Goal: Task Accomplishment & Management: Use online tool/utility

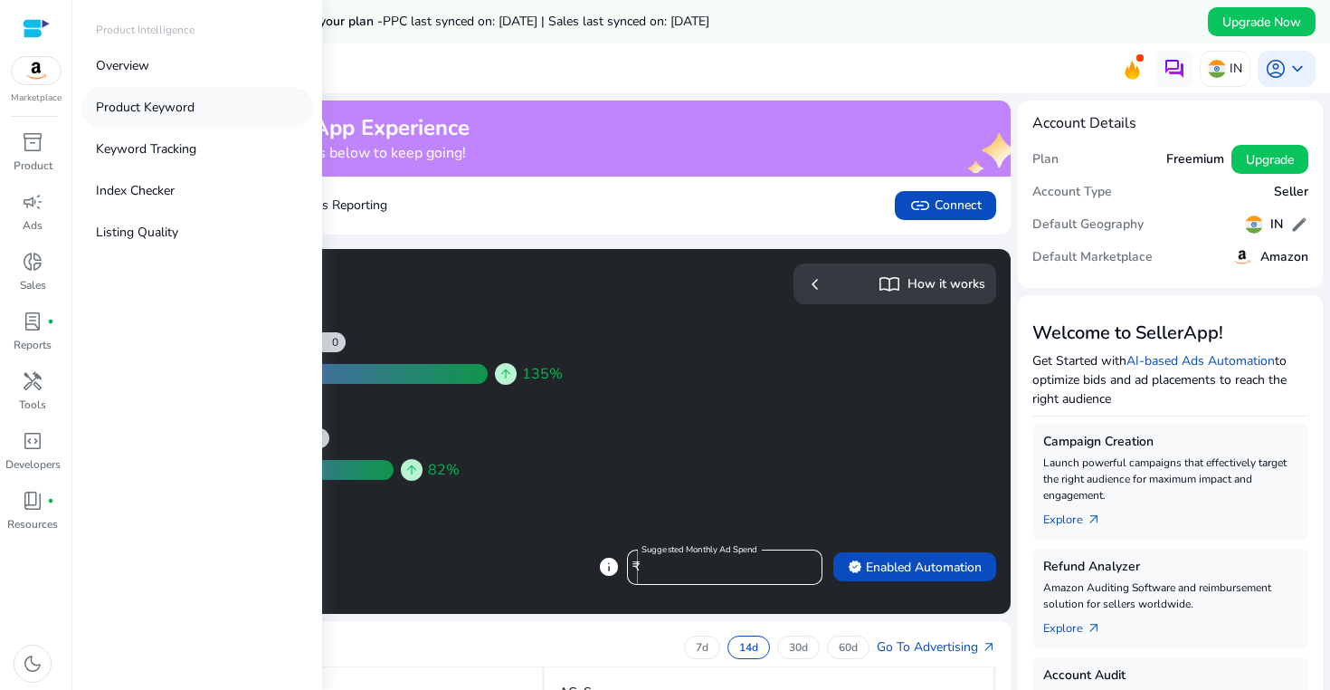
click at [192, 108] on p "Product Keyword" at bounding box center [145, 107] width 99 height 19
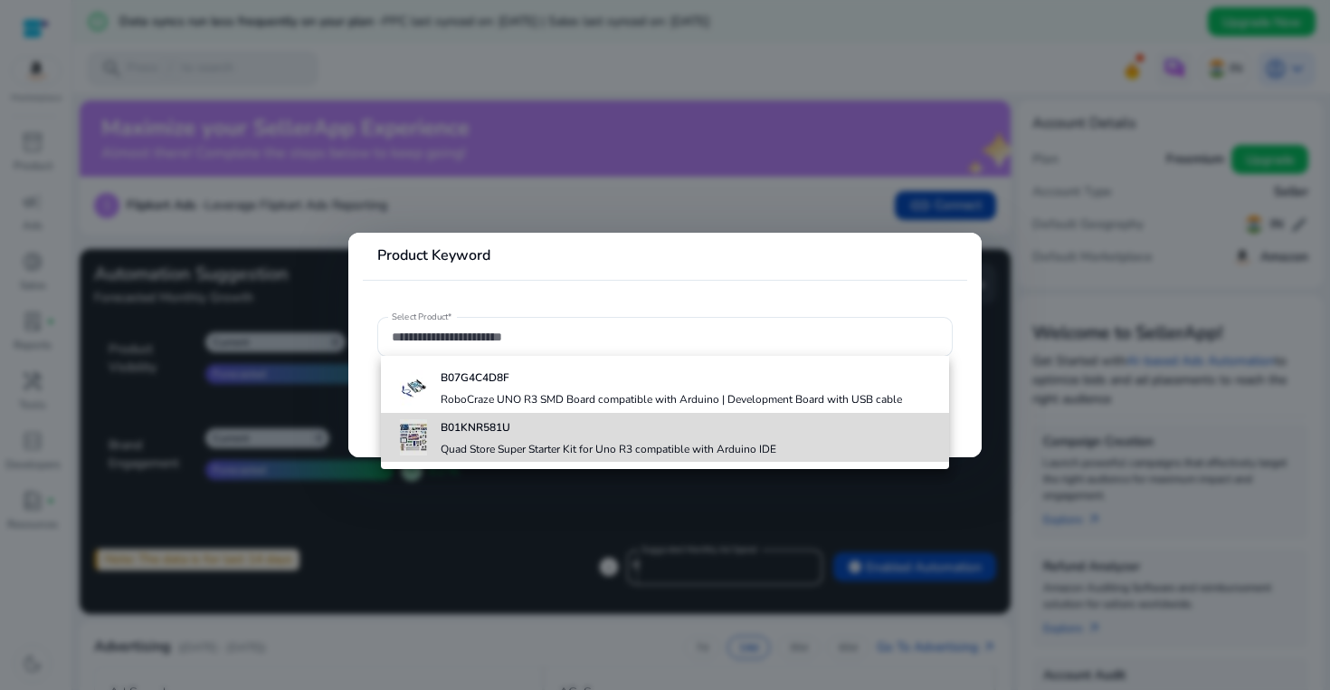
click at [521, 452] on h4 "Quad Store Super Starter Kit for Uno R3 compatible with Arduino IDE" at bounding box center [609, 449] width 336 height 14
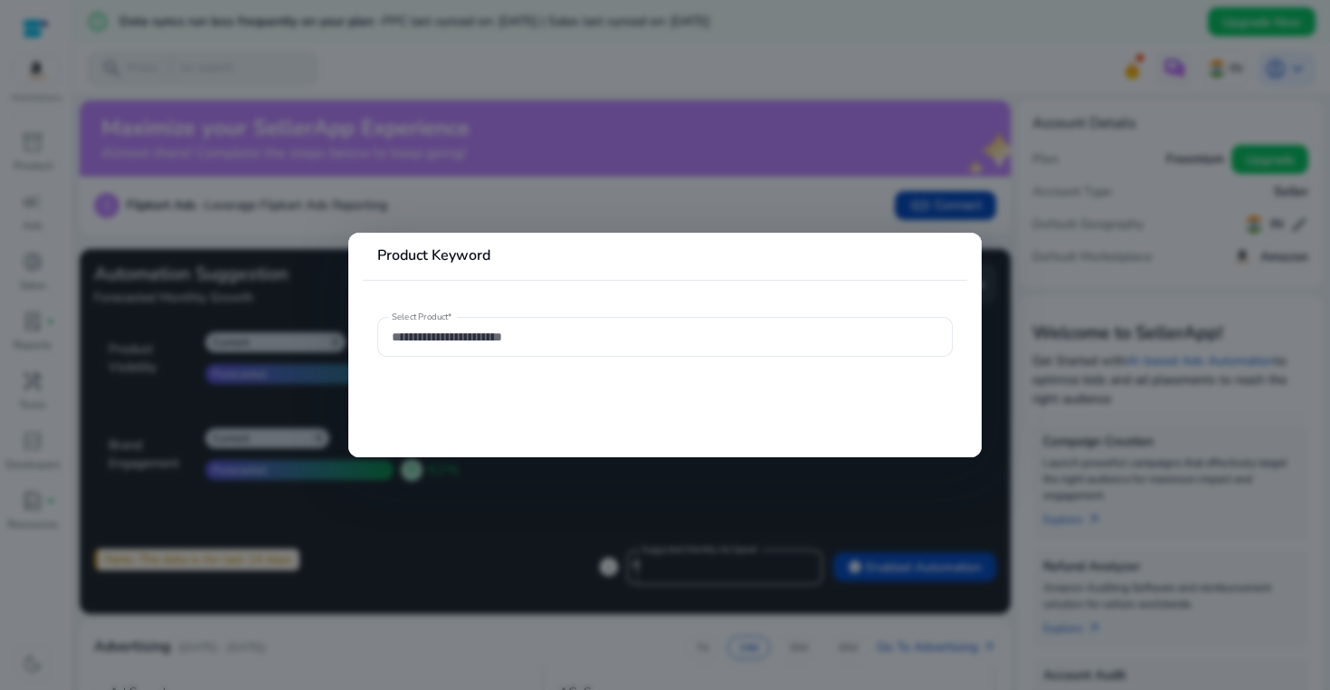
type input "**********"
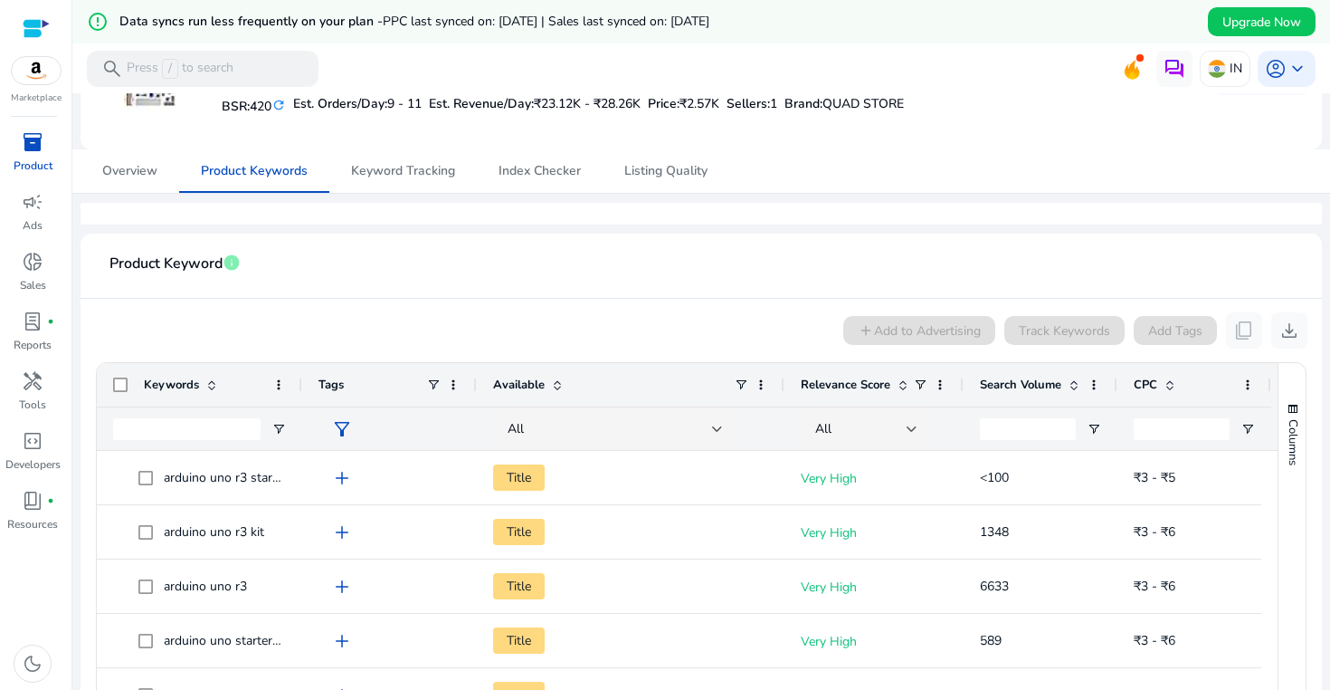
scroll to position [273, 0]
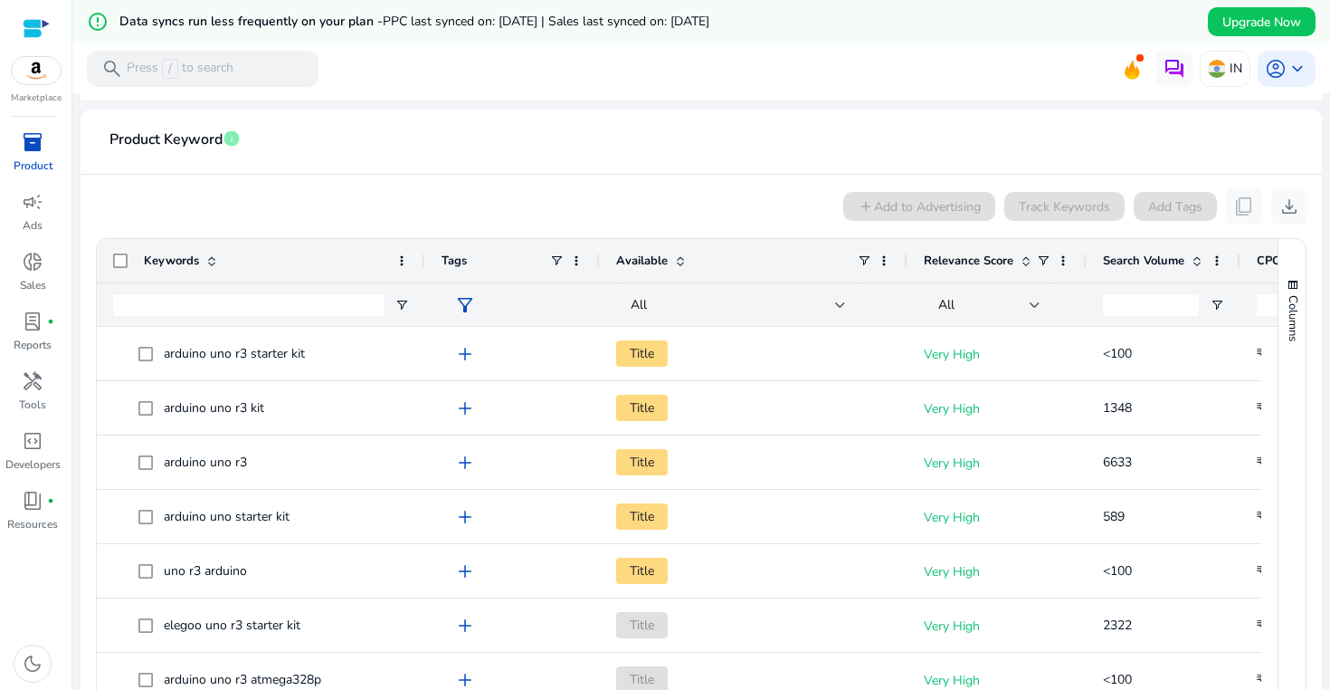
drag, startPoint x: 298, startPoint y: 260, endPoint x: 423, endPoint y: 259, distance: 124.9
click at [422, 259] on div at bounding box center [424, 260] width 7 height 43
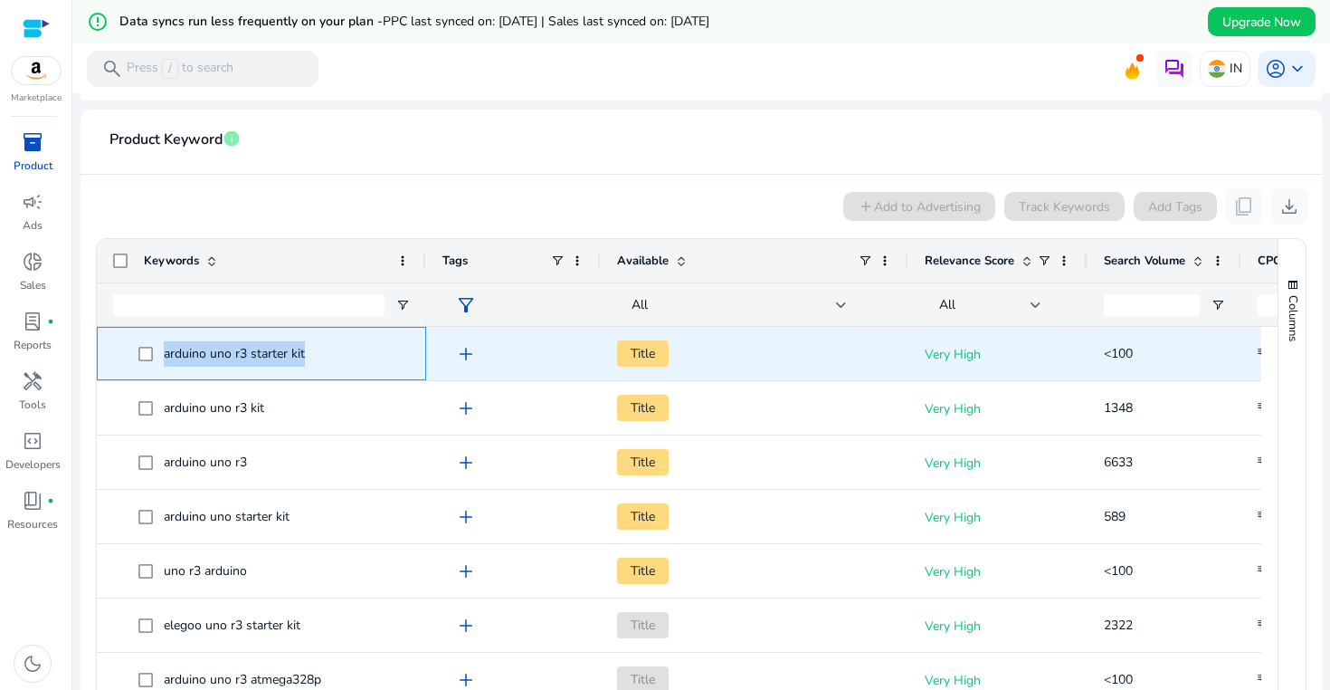
click at [138, 356] on span "arduino uno r3 starter kit" at bounding box center [273, 353] width 271 height 37
copy span "arduino uno r3 starter kit"
